Goal: Information Seeking & Learning: Learn about a topic

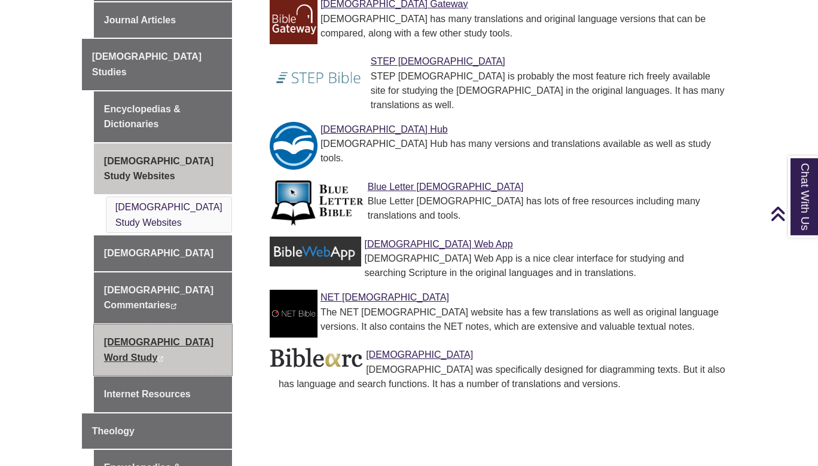
scroll to position [516, 0]
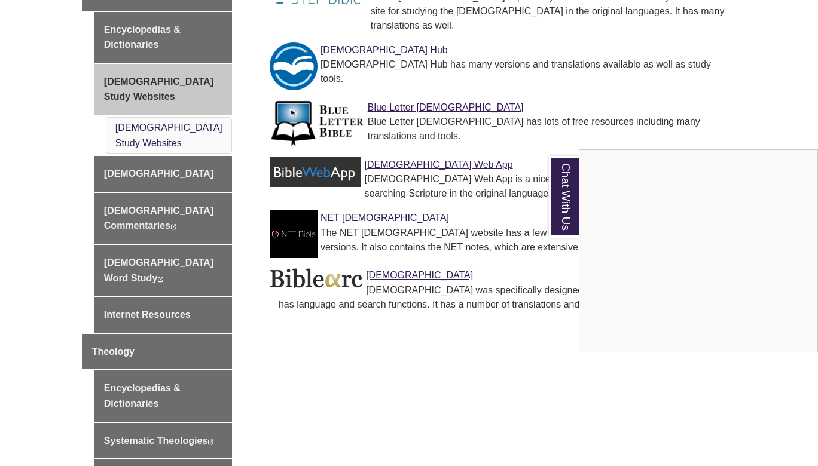
click at [464, 329] on div "Chat With Us" at bounding box center [409, 233] width 818 height 466
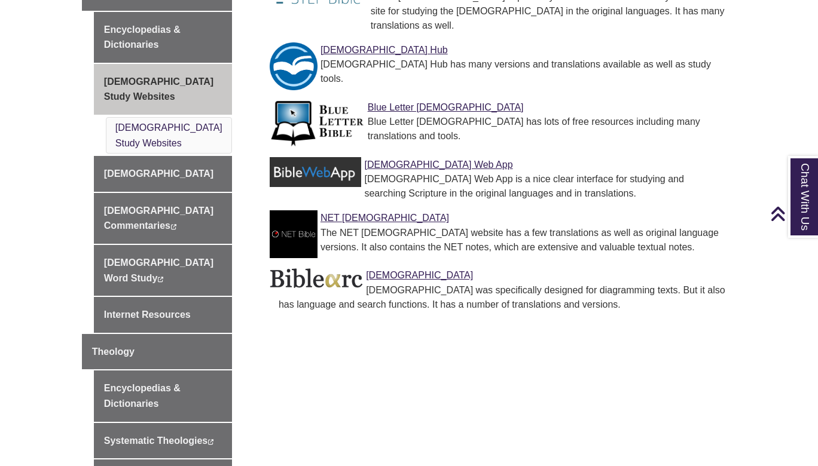
click at [347, 348] on div "[DEMOGRAPHIC_DATA] Studies & Theology Finding Books Journal Articles [DEMOGRAPH…" at bounding box center [409, 180] width 672 height 692
click at [346, 213] on link "NET [DEMOGRAPHIC_DATA]" at bounding box center [384, 218] width 129 height 10
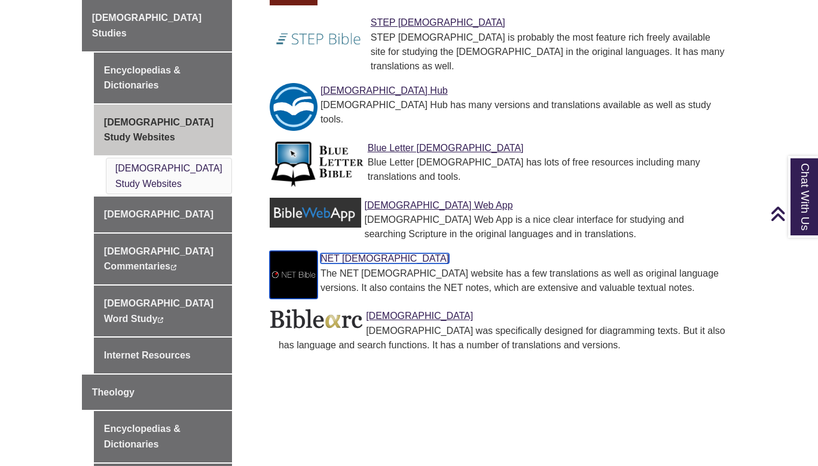
scroll to position [452, 0]
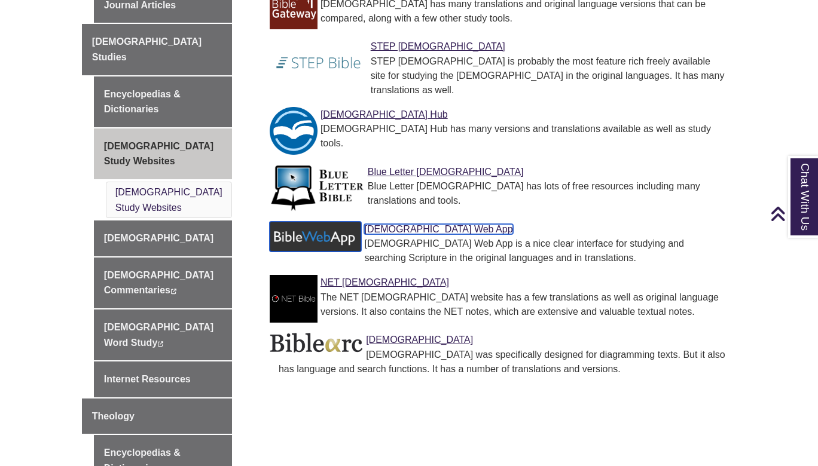
click at [390, 224] on link "[DEMOGRAPHIC_DATA] Web App" at bounding box center [438, 229] width 148 height 10
click at [531, 393] on div "[DEMOGRAPHIC_DATA] Studies & Theology Finding Books Journal Articles [DEMOGRAPH…" at bounding box center [409, 244] width 672 height 692
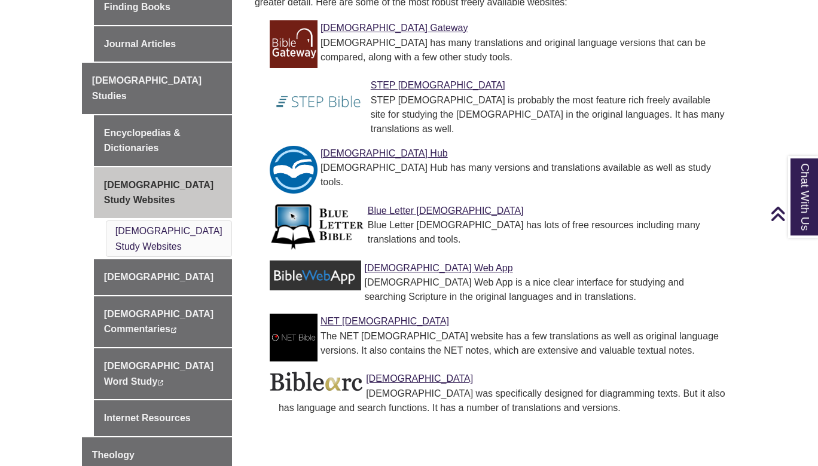
scroll to position [387, 0]
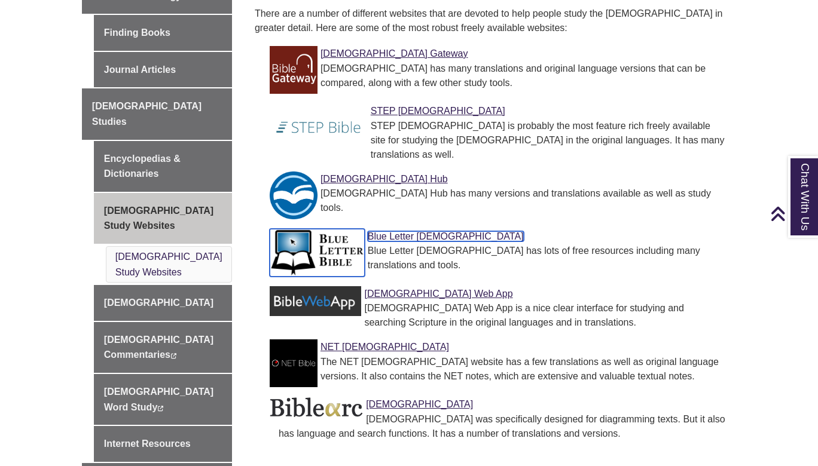
click at [406, 231] on link "Blue Letter [DEMOGRAPHIC_DATA]" at bounding box center [446, 236] width 156 height 10
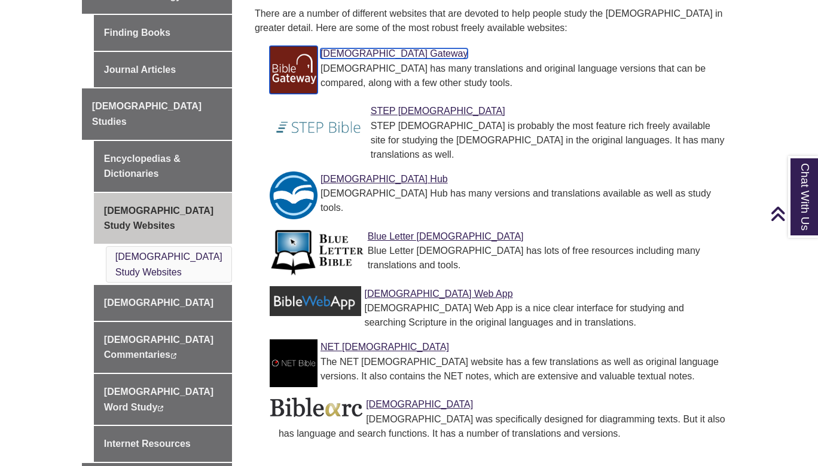
click at [365, 48] on link "[DEMOGRAPHIC_DATA] Gateway" at bounding box center [394, 53] width 148 height 10
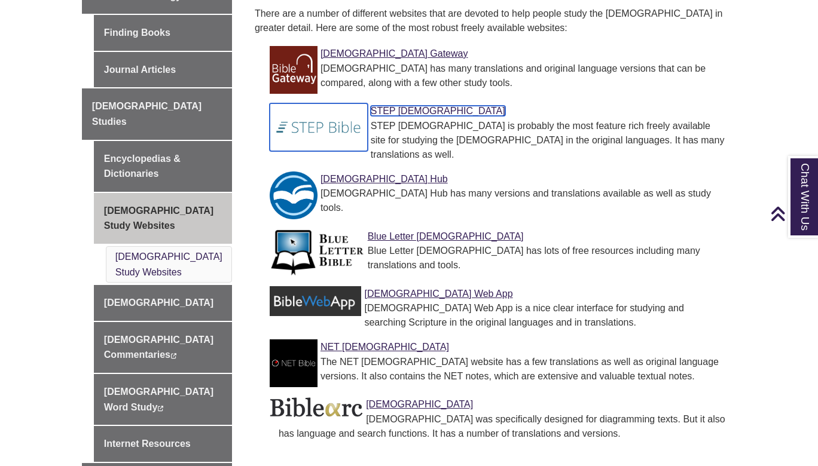
click at [398, 106] on link "STEP [DEMOGRAPHIC_DATA]" at bounding box center [438, 111] width 134 height 10
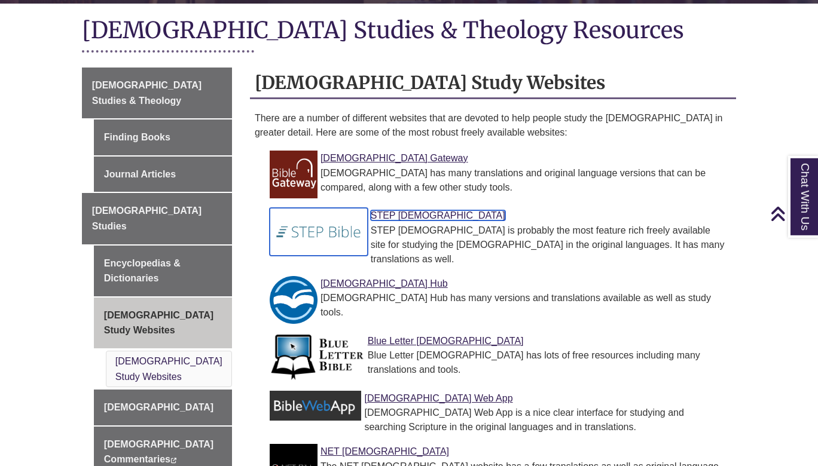
scroll to position [258, 0]
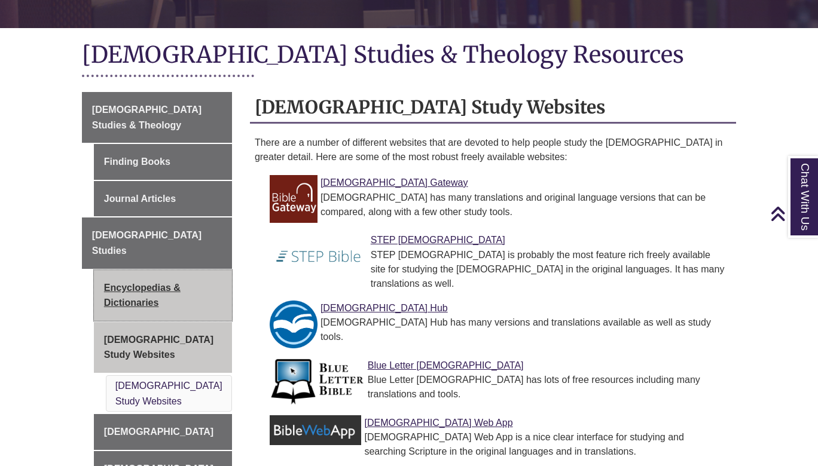
click at [136, 270] on link "Encyclopedias & Dictionaries" at bounding box center [163, 295] width 138 height 51
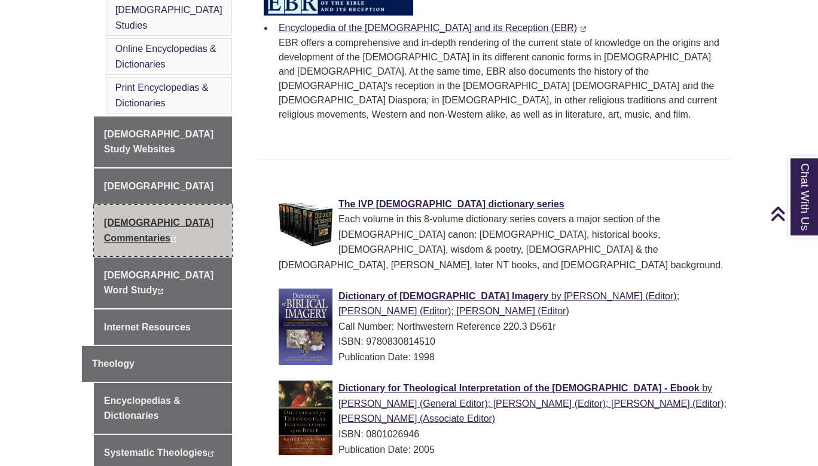
scroll to position [710, 0]
